Goal: Task Accomplishment & Management: Manage account settings

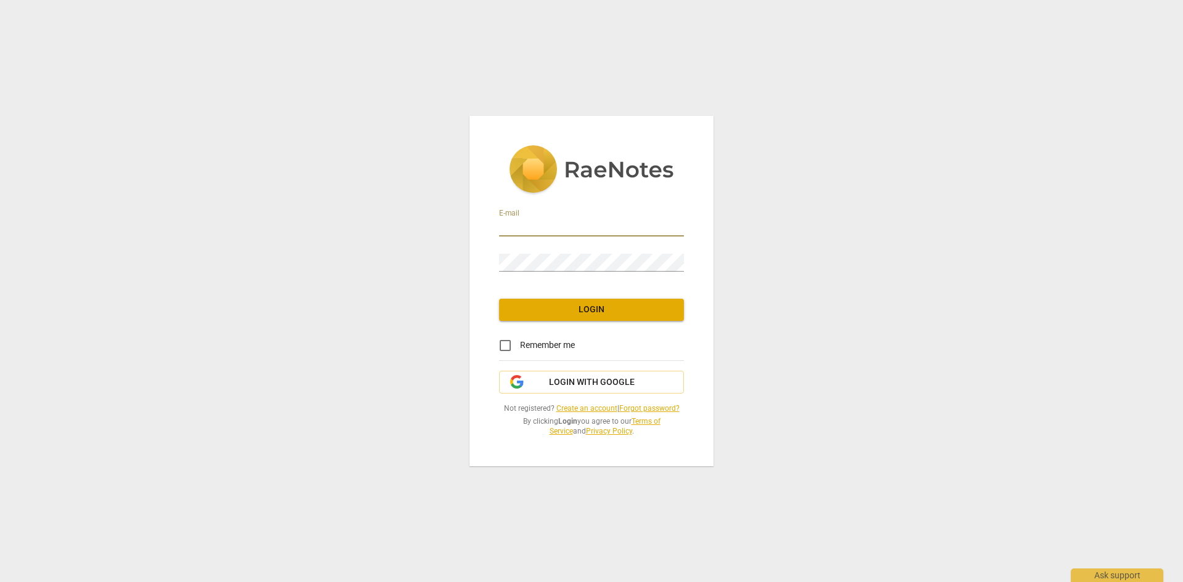
click at [550, 228] on input "email" at bounding box center [591, 228] width 185 height 18
type input "[PERSON_NAME][EMAIL_ADDRESS][PERSON_NAME][DOMAIN_NAME]"
click at [505, 346] on input "Remember me" at bounding box center [506, 346] width 30 height 30
checkbox input "true"
click at [556, 300] on button "Login" at bounding box center [591, 310] width 185 height 22
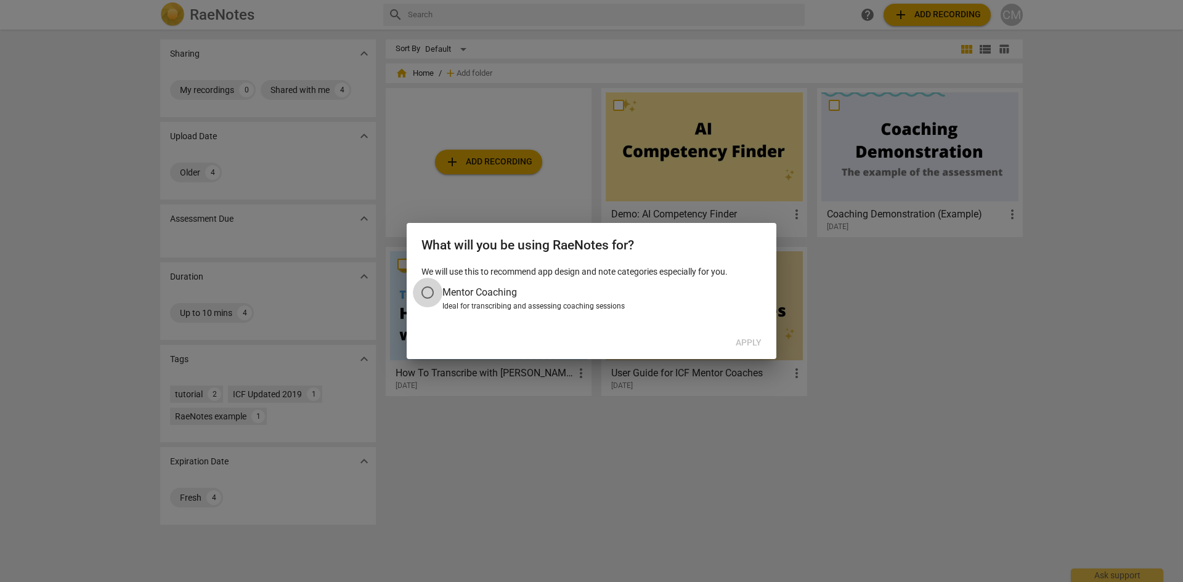
click at [426, 285] on input "Mentor Coaching" at bounding box center [428, 293] width 30 height 30
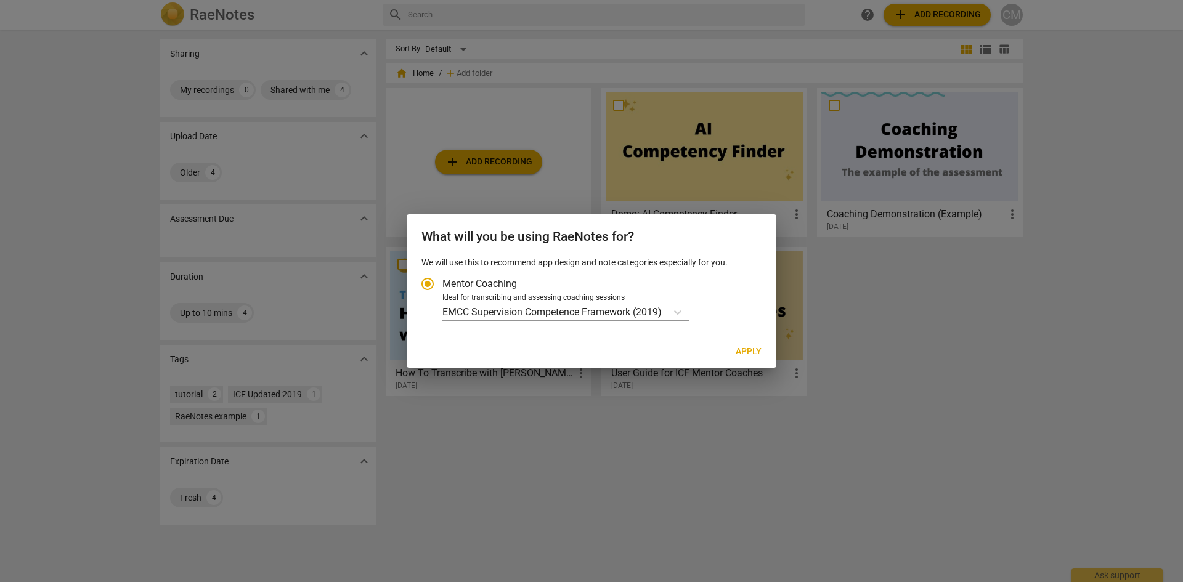
click at [691, 309] on div "EMCC Supervision Competence Framework (2019)" at bounding box center [600, 312] width 316 height 18
click at [0, 0] on input "Ideal for transcribing and assessing coaching sessions EMCC Supervision Compete…" at bounding box center [0, 0] width 0 height 0
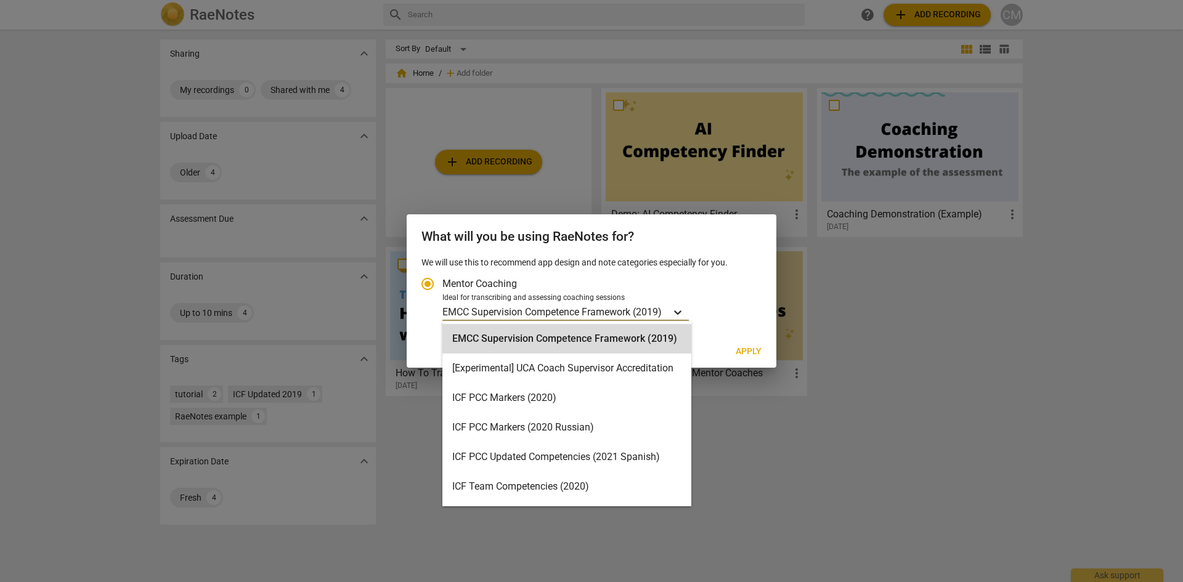
click at [680, 312] on icon "Account type" at bounding box center [678, 312] width 12 height 12
click at [0, 0] on input "Ideal for transcribing and assessing coaching sessions 15 results available. Us…" at bounding box center [0, 0] width 0 height 0
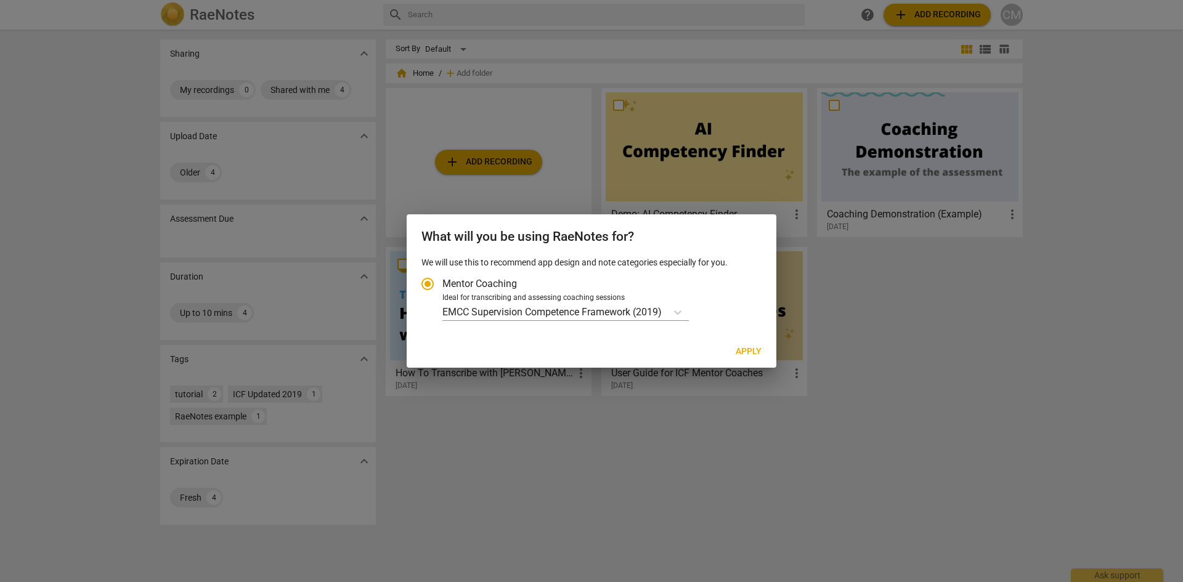
click at [726, 277] on label "Mentor Coaching" at bounding box center [585, 284] width 345 height 30
click at [442, 277] on input "Mentor Coaching" at bounding box center [428, 284] width 30 height 30
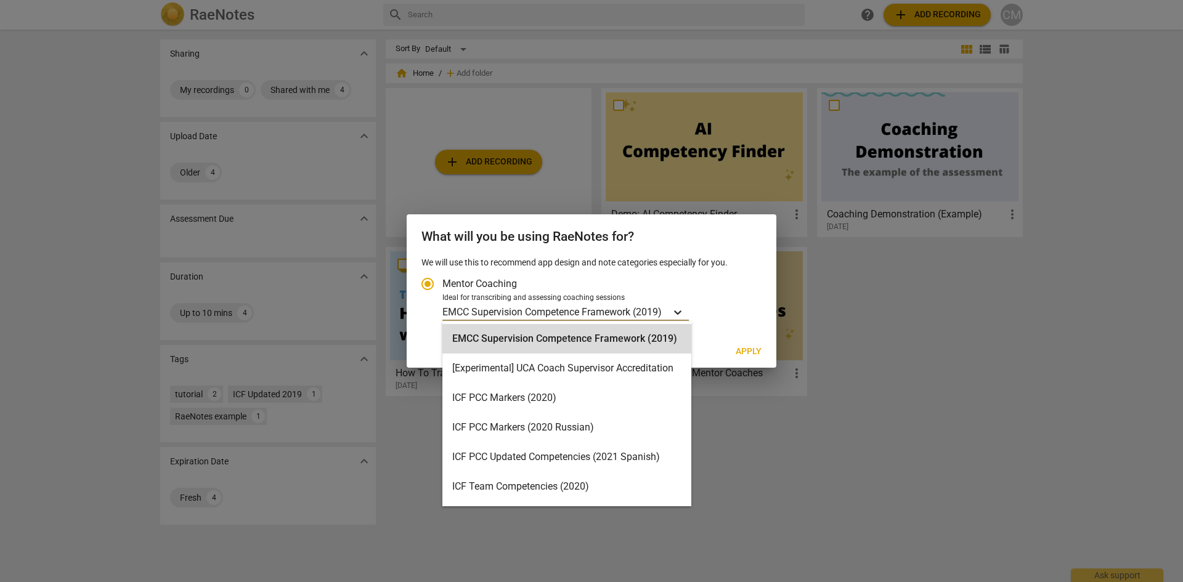
click at [678, 309] on icon "Account type" at bounding box center [678, 312] width 12 height 12
click at [0, 0] on input "Ideal for transcribing and assessing coaching sessions 15 results available. Us…" at bounding box center [0, 0] width 0 height 0
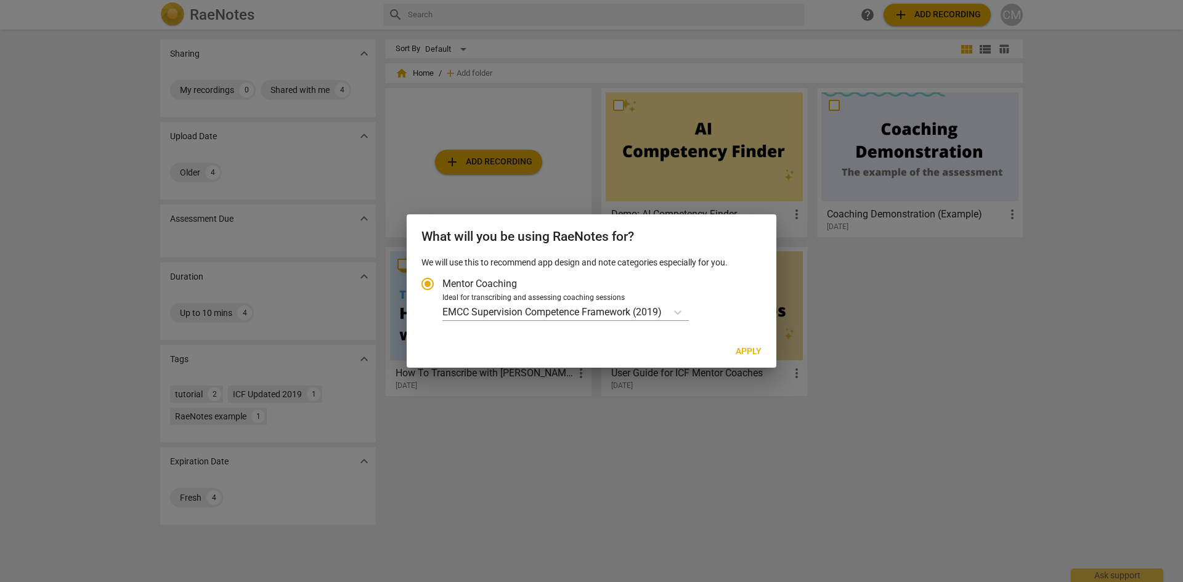
click at [724, 295] on div "Ideal for transcribing and assessing coaching sessions" at bounding box center [600, 298] width 316 height 11
click at [0, 0] on input "Ideal for transcribing and assessing coaching sessions EMCC Supervision Compete…" at bounding box center [0, 0] width 0 height 0
click at [749, 348] on span "Apply" at bounding box center [749, 352] width 26 height 12
radio input "false"
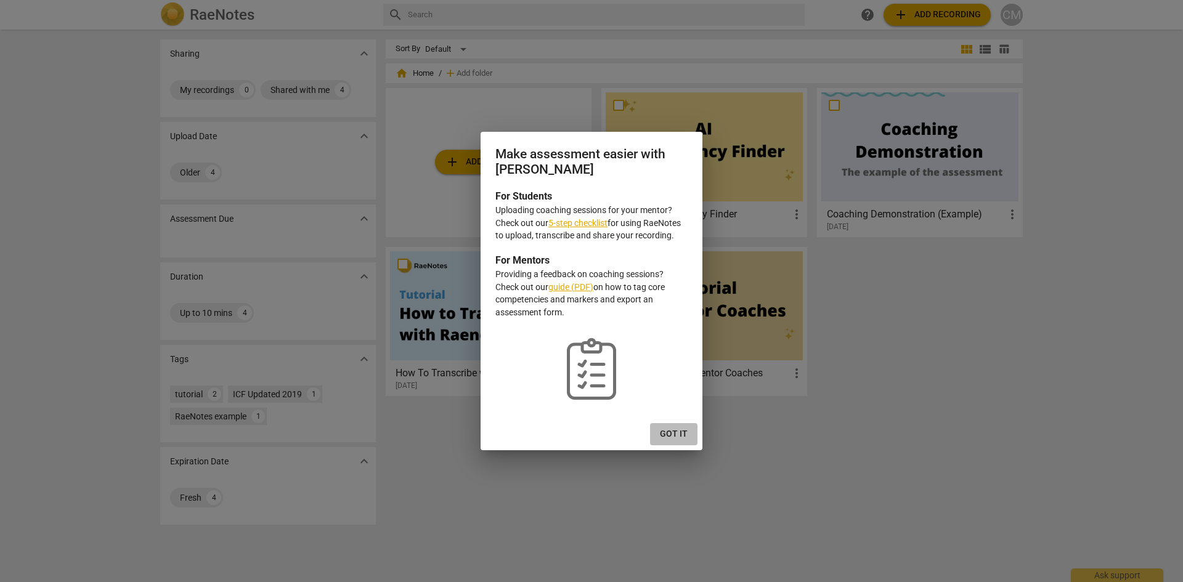
click at [666, 431] on span "Got it" at bounding box center [674, 434] width 28 height 12
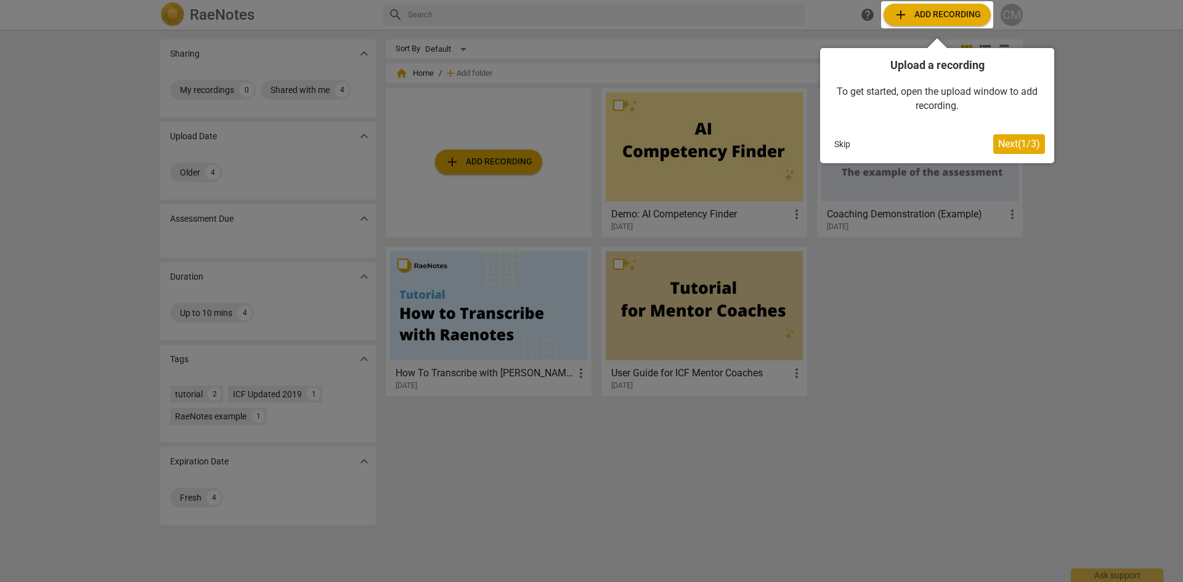
click at [846, 147] on button "Skip" at bounding box center [842, 144] width 26 height 18
